Goal: Navigation & Orientation: Find specific page/section

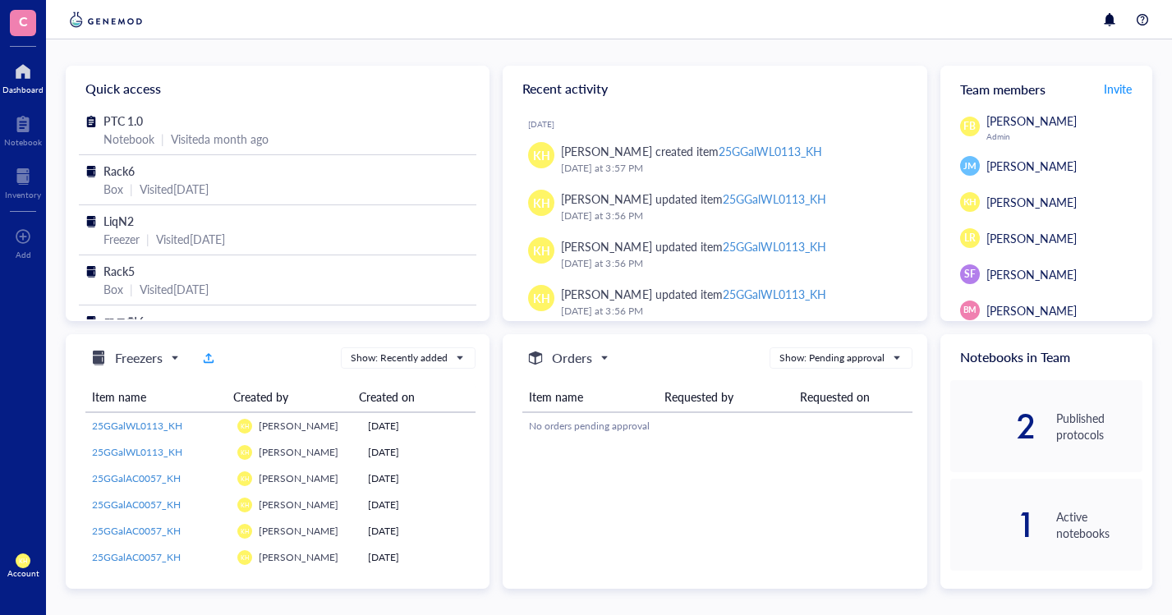
click at [23, 177] on div at bounding box center [23, 176] width 36 height 26
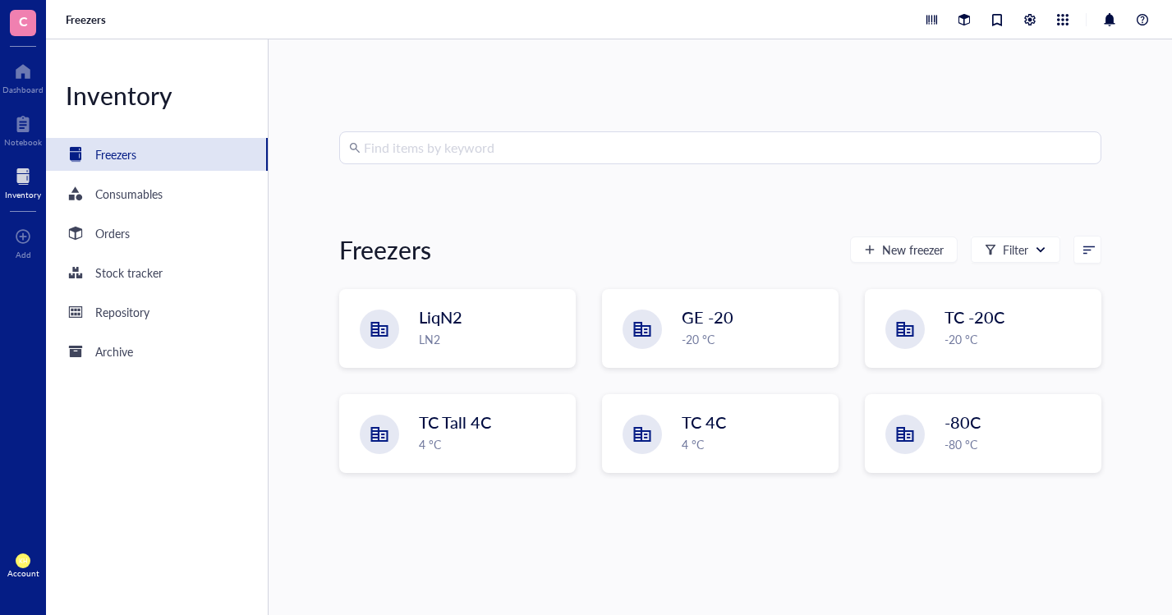
click at [466, 333] on div "LN2" at bounding box center [492, 339] width 146 height 18
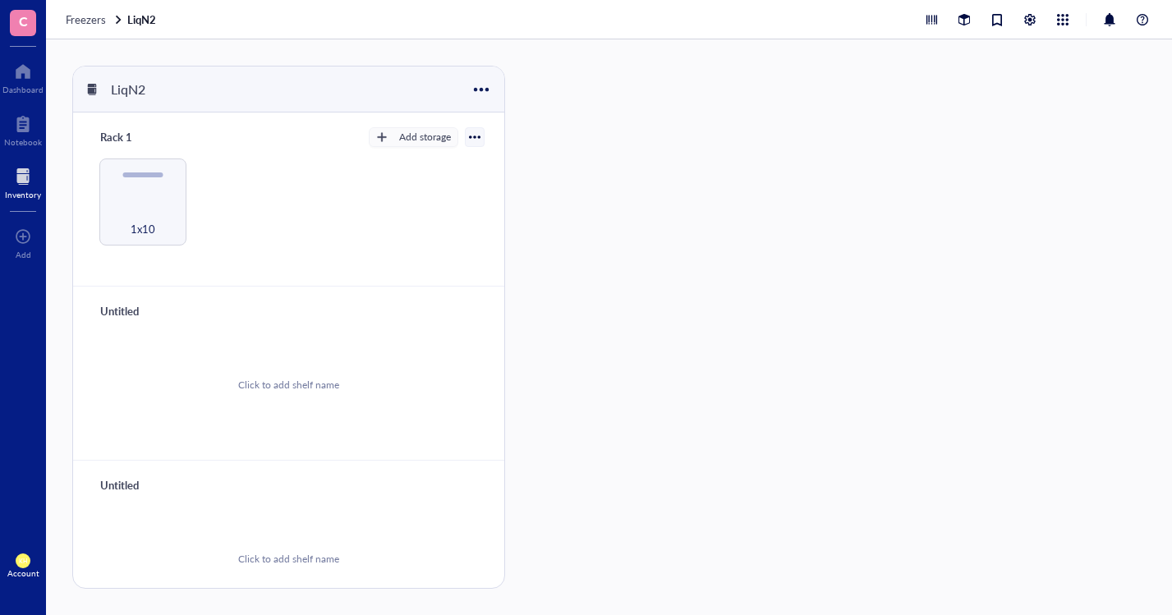
click at [122, 202] on div "1x10" at bounding box center [143, 220] width 72 height 36
